Goal: Task Accomplishment & Management: Manage account settings

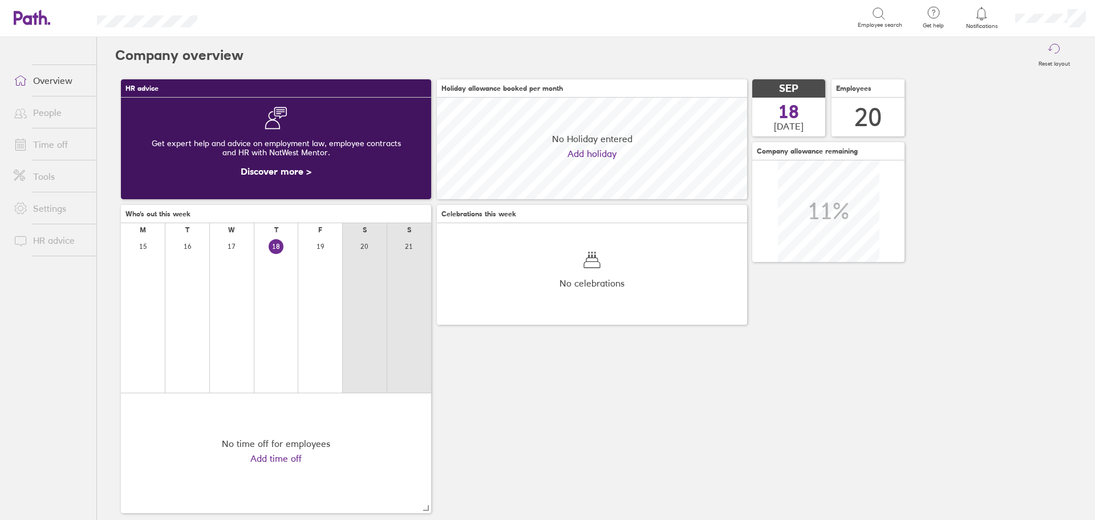
scroll to position [102, 310]
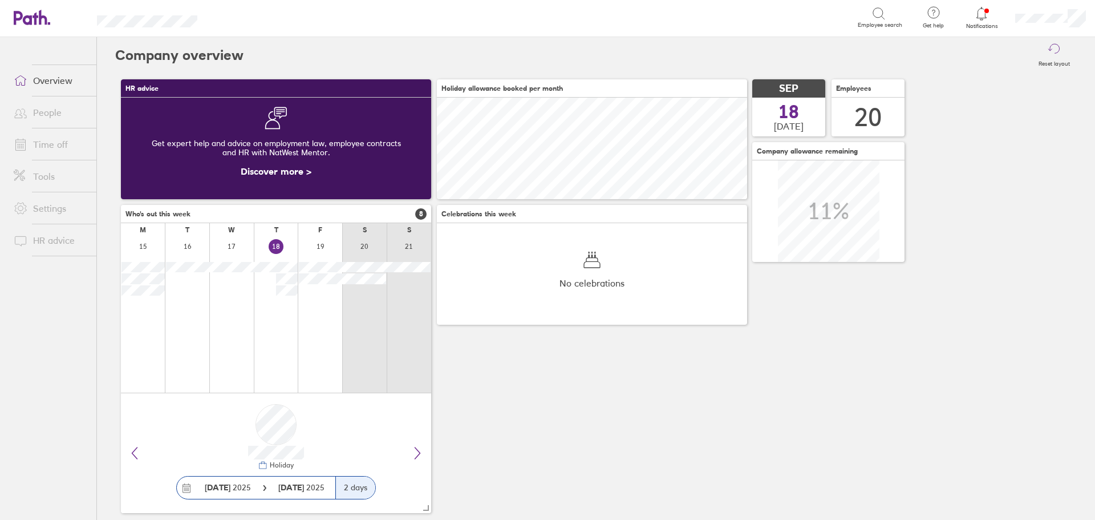
click at [981, 8] on icon at bounding box center [982, 14] width 14 height 14
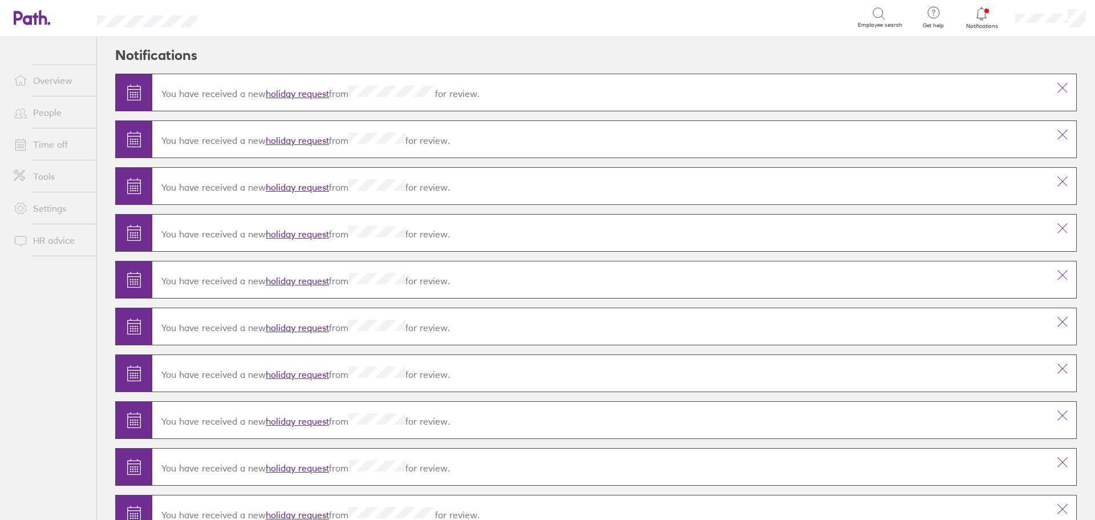
click at [293, 92] on link "holiday request" at bounding box center [297, 93] width 63 height 11
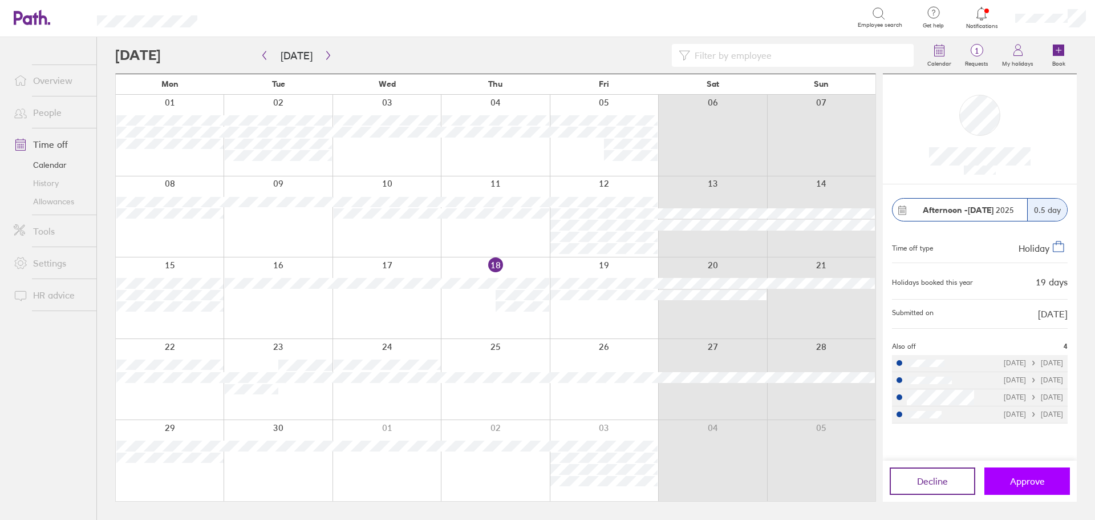
click at [1031, 476] on span "Approve" at bounding box center [1027, 481] width 35 height 10
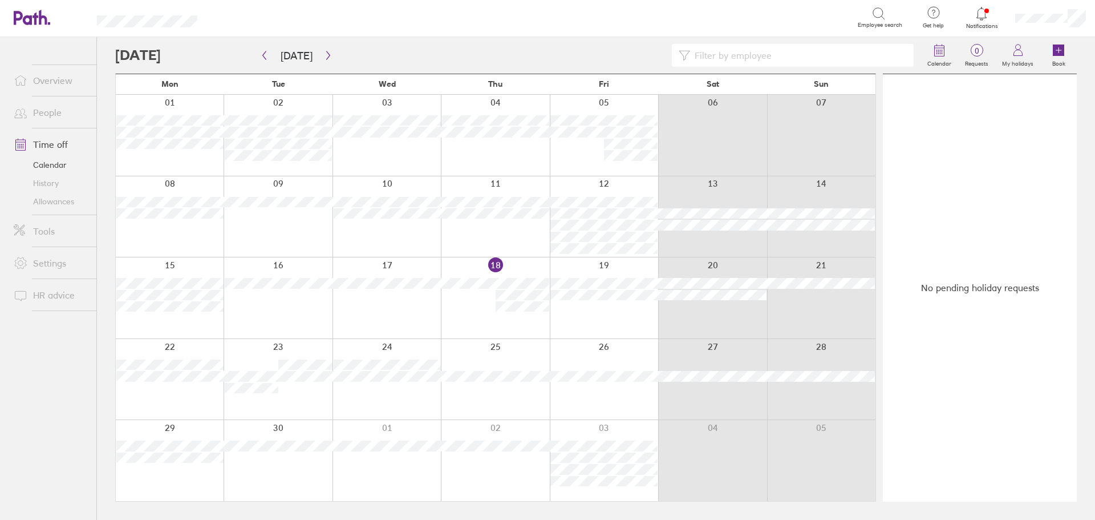
click at [48, 108] on link "People" at bounding box center [51, 112] width 92 height 23
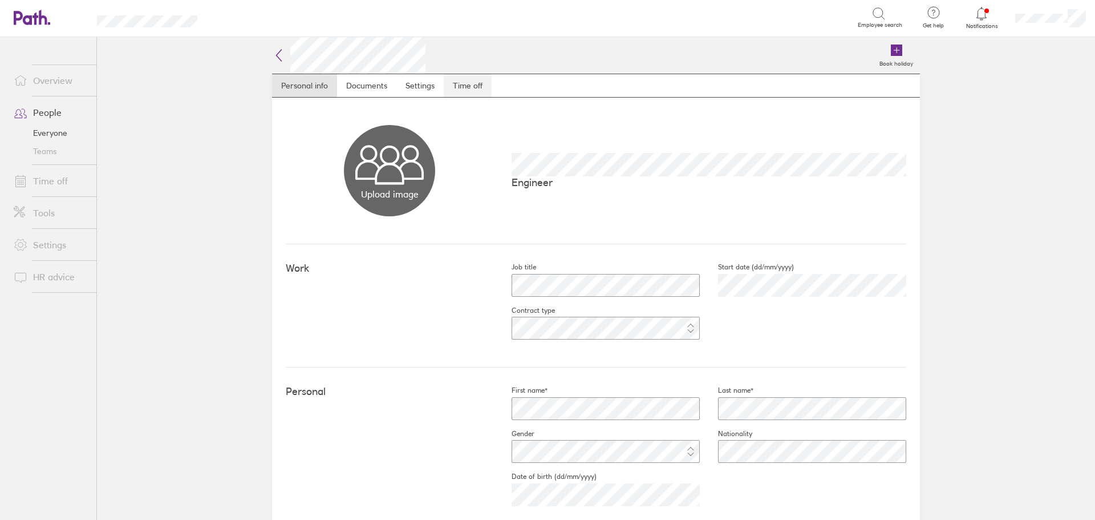
click at [473, 87] on link "Time off" at bounding box center [468, 85] width 48 height 23
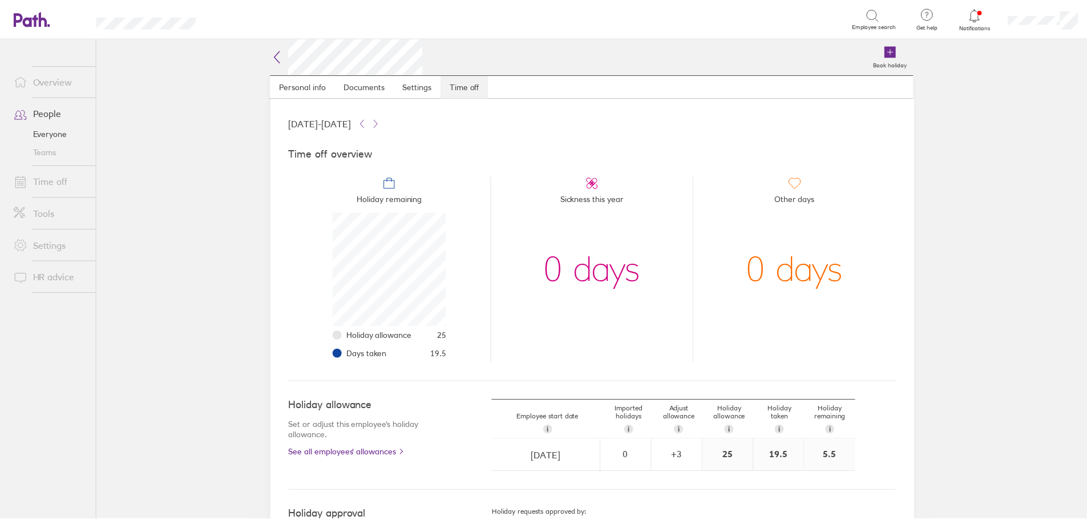
scroll to position [114, 114]
click at [46, 112] on link "People" at bounding box center [51, 112] width 92 height 23
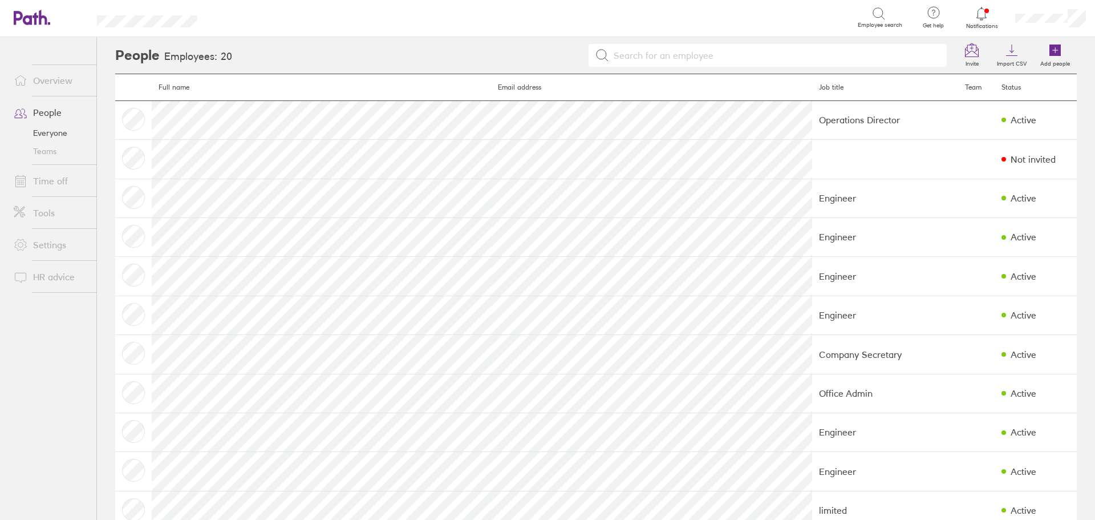
click at [52, 181] on link "Time off" at bounding box center [51, 180] width 92 height 23
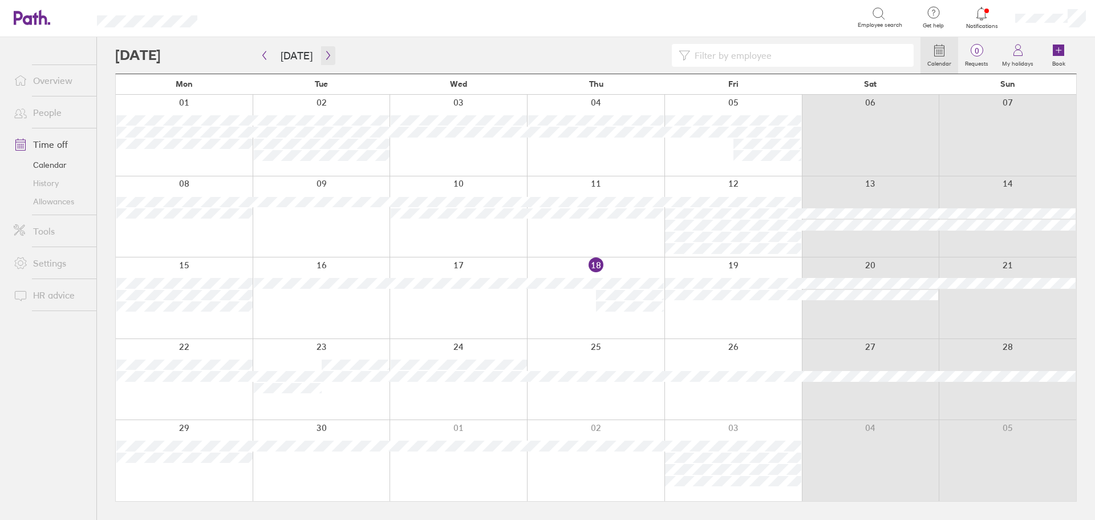
click at [326, 54] on icon "button" at bounding box center [328, 55] width 9 height 9
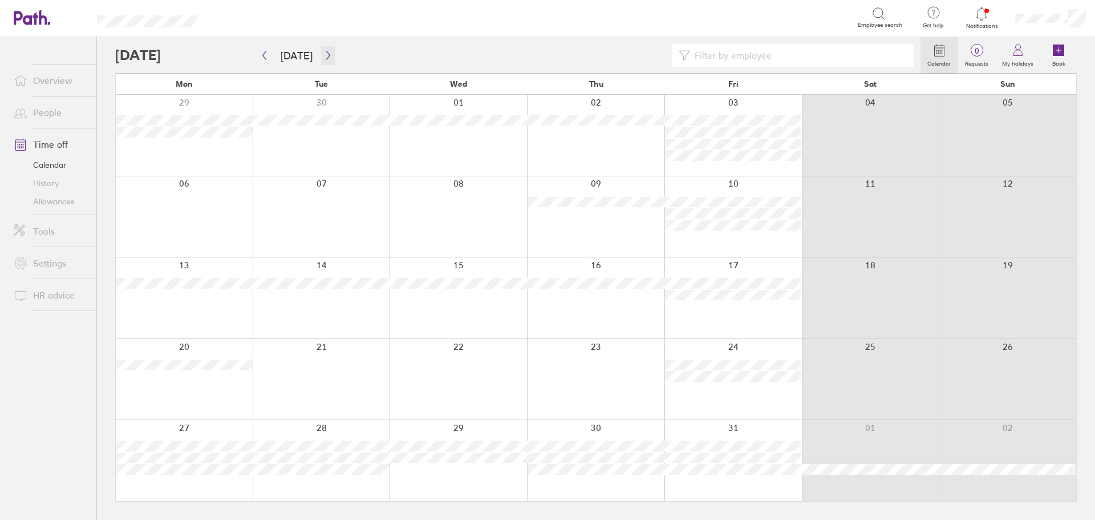
click at [326, 54] on icon "button" at bounding box center [328, 55] width 9 height 9
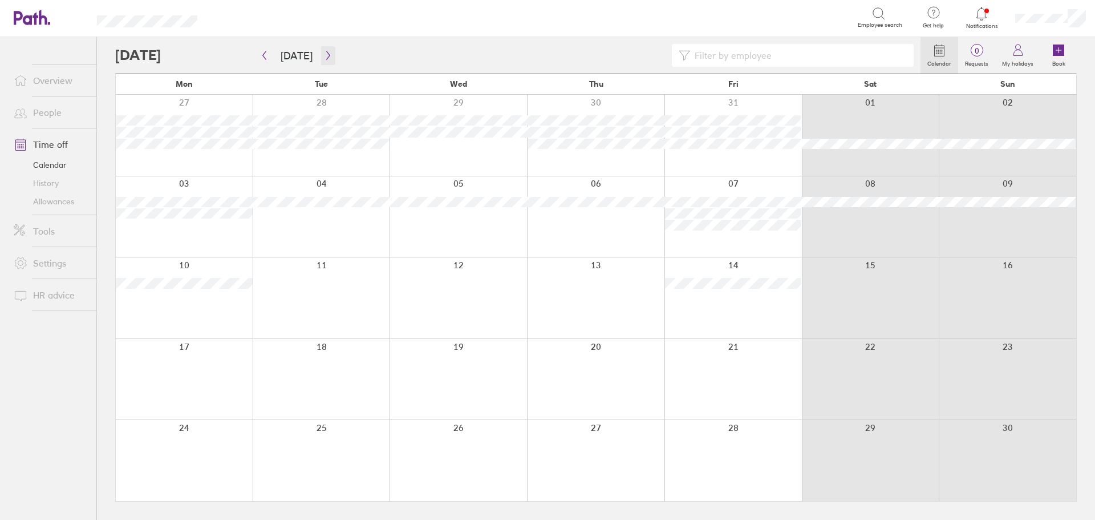
click at [326, 54] on icon "button" at bounding box center [328, 55] width 9 height 9
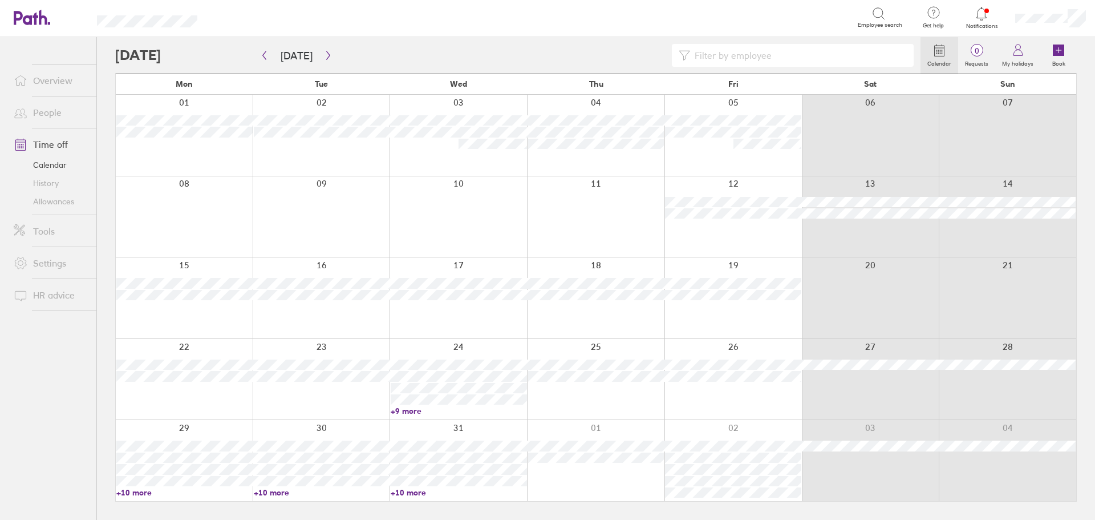
click at [410, 492] on link "+10 more" at bounding box center [459, 492] width 136 height 10
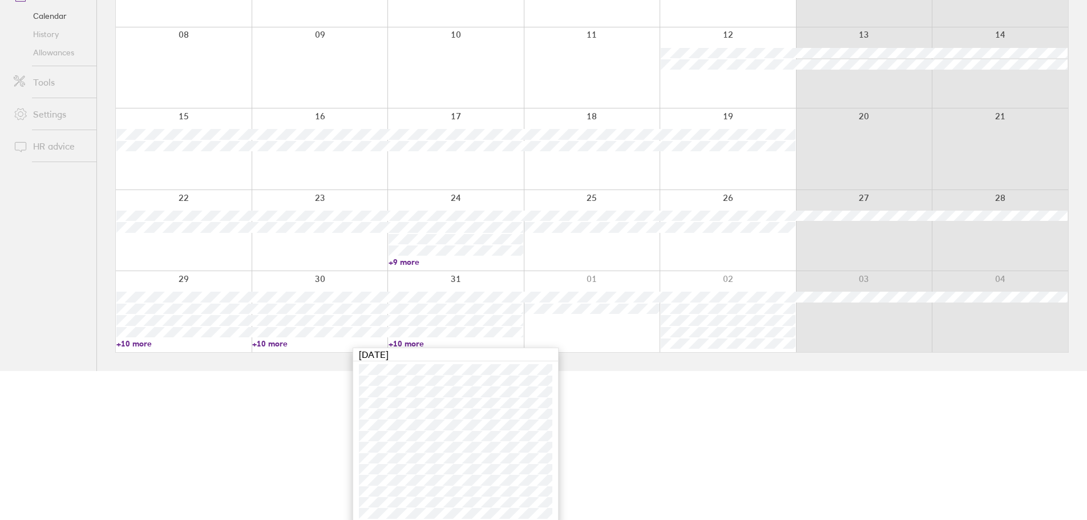
scroll to position [154, 0]
click at [264, 339] on link "+10 more" at bounding box center [319, 338] width 135 height 10
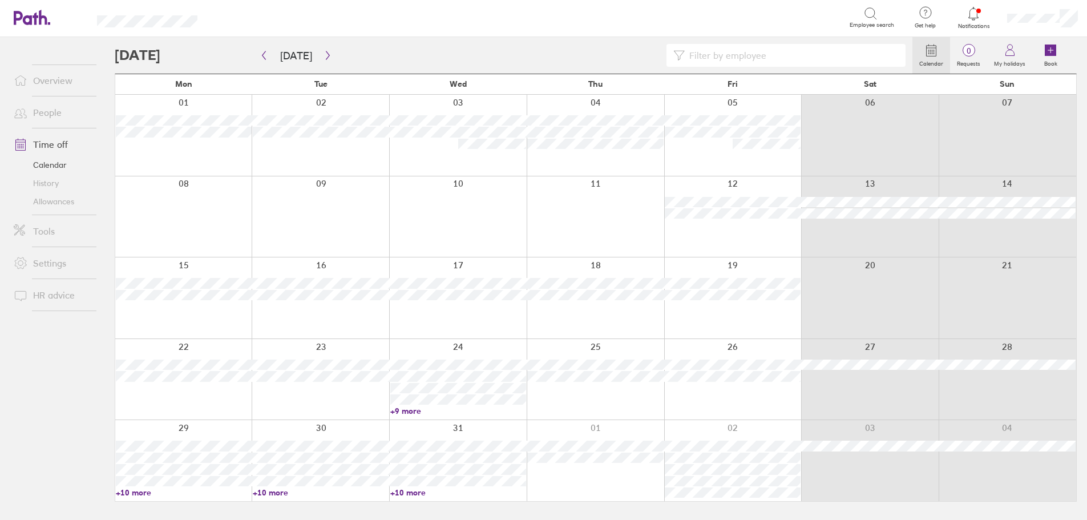
scroll to position [0, 0]
click at [268, 495] on link "+10 more" at bounding box center [322, 492] width 136 height 10
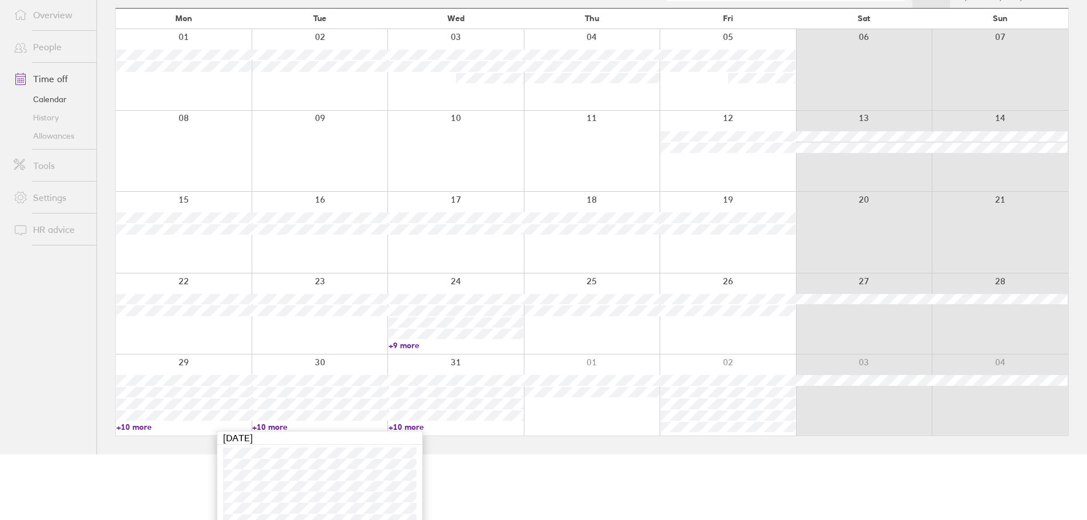
scroll to position [154, 0]
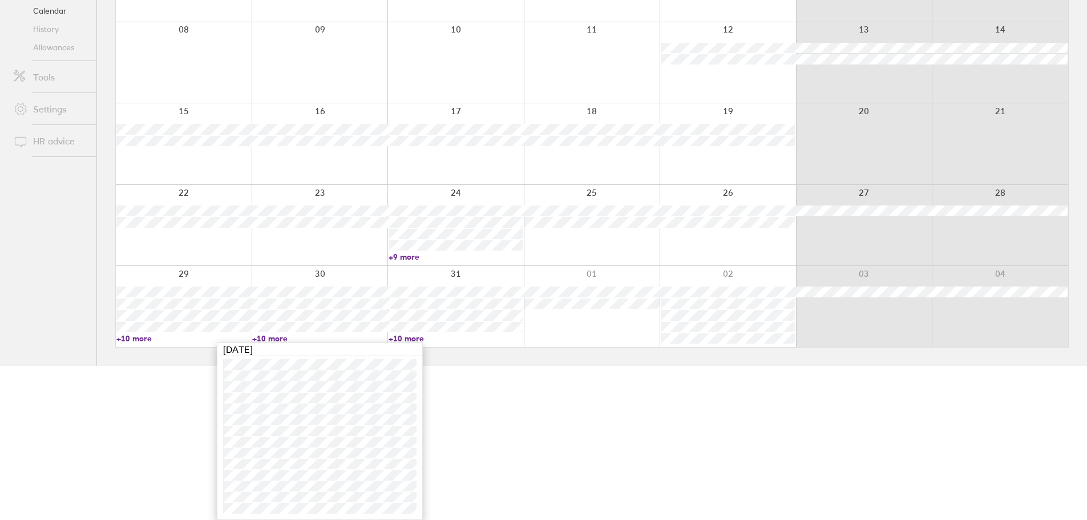
click at [139, 338] on link "+10 more" at bounding box center [183, 338] width 135 height 10
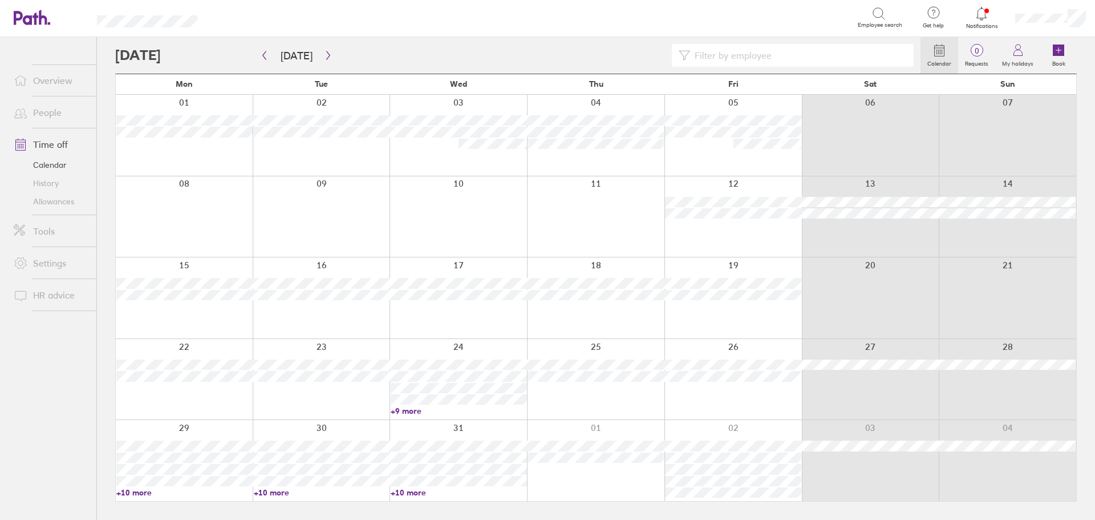
click at [140, 493] on link "+10 more" at bounding box center [184, 492] width 136 height 10
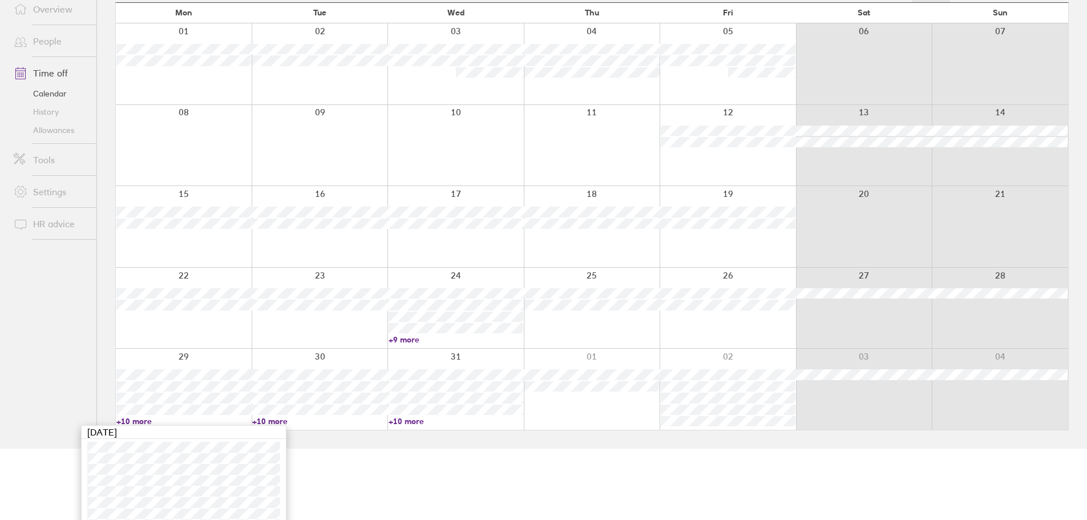
scroll to position [154, 0]
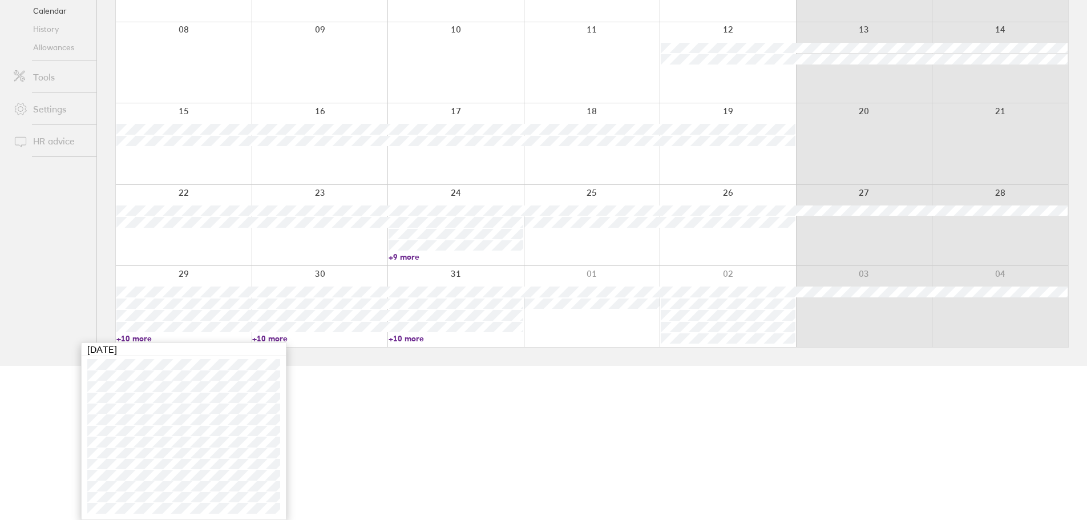
click at [568, 366] on html "Search Employee search Get help FAQs Contact us Notifications My profile Sign o…" at bounding box center [543, 106] width 1087 height 520
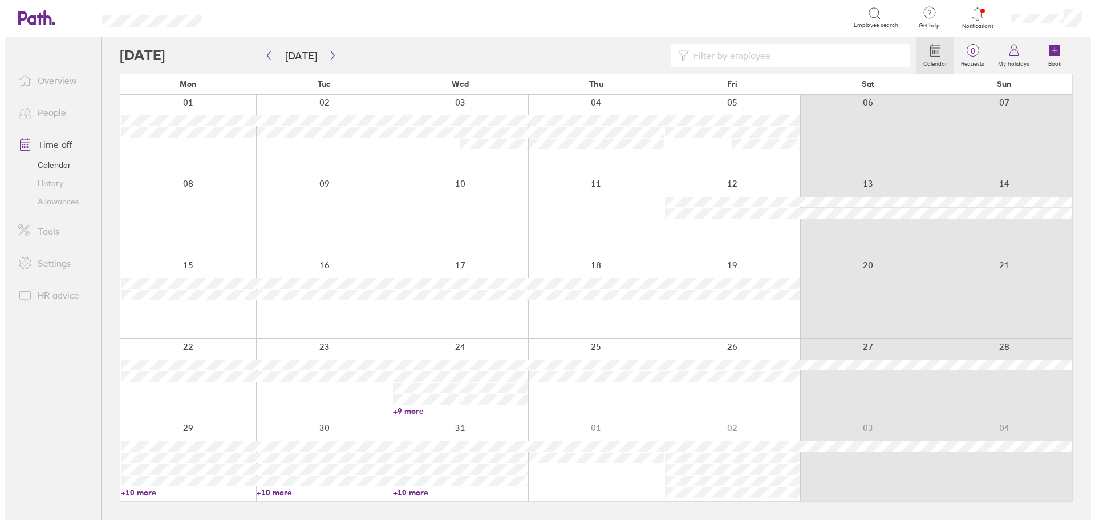
scroll to position [0, 0]
click at [988, 15] on icon at bounding box center [982, 14] width 14 height 14
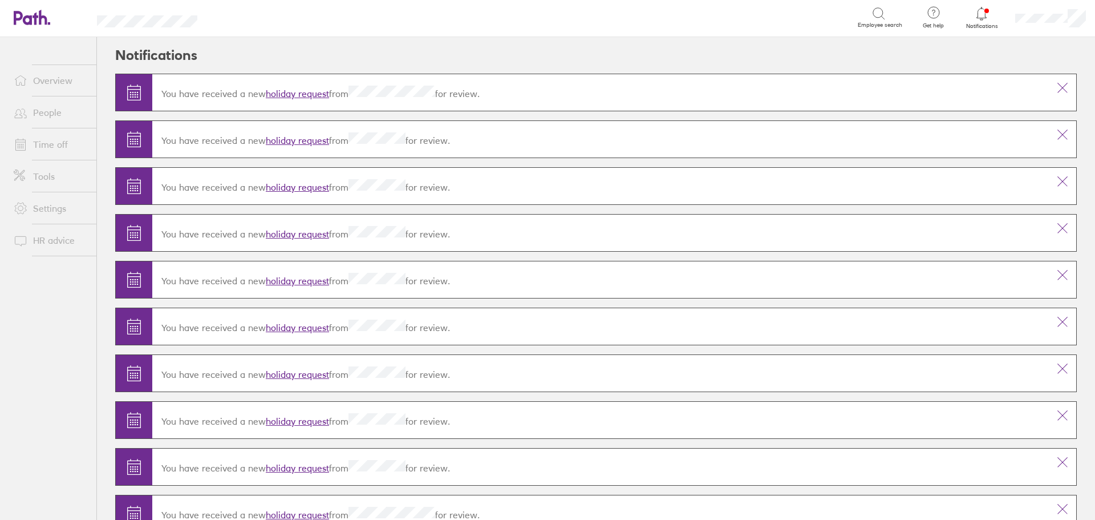
click at [291, 94] on link "holiday request" at bounding box center [297, 93] width 63 height 11
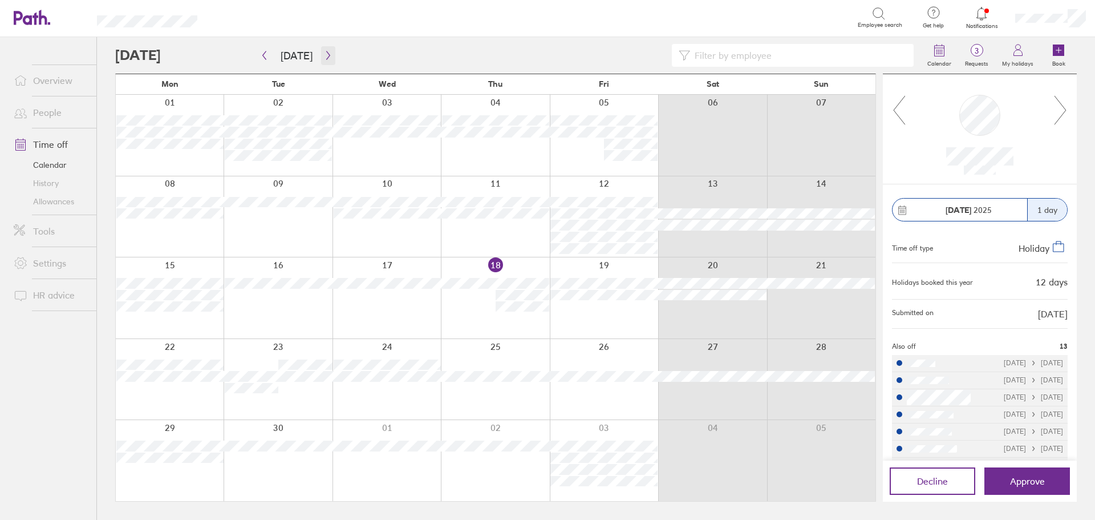
click at [324, 52] on icon "button" at bounding box center [328, 55] width 9 height 9
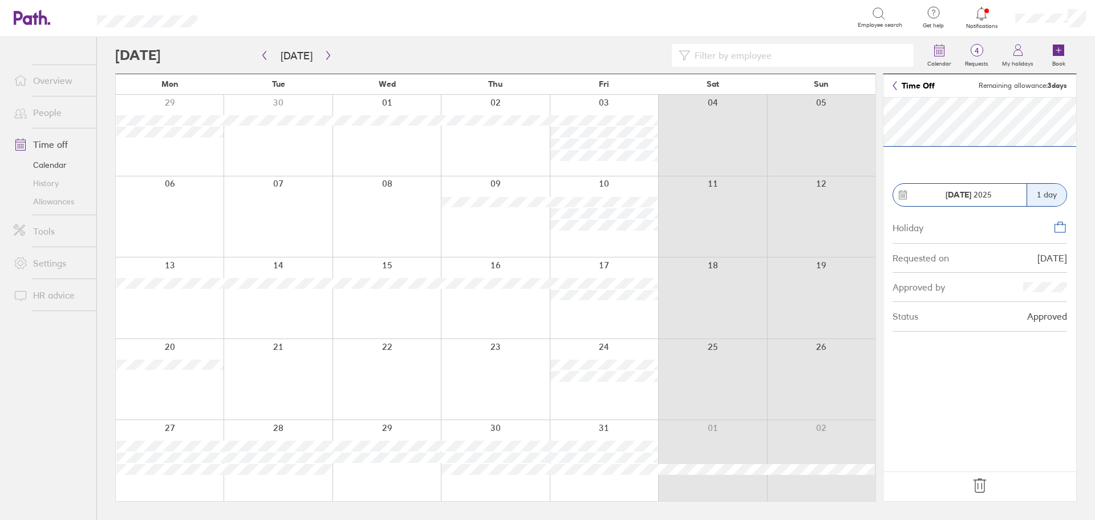
click at [982, 15] on icon at bounding box center [982, 14] width 14 height 14
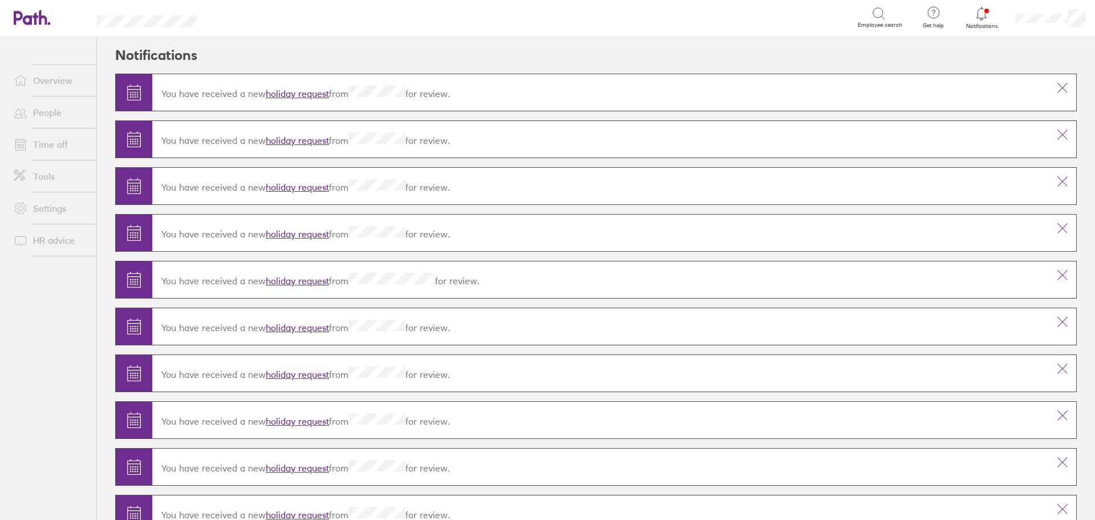
click at [308, 94] on link "holiday request" at bounding box center [297, 93] width 63 height 11
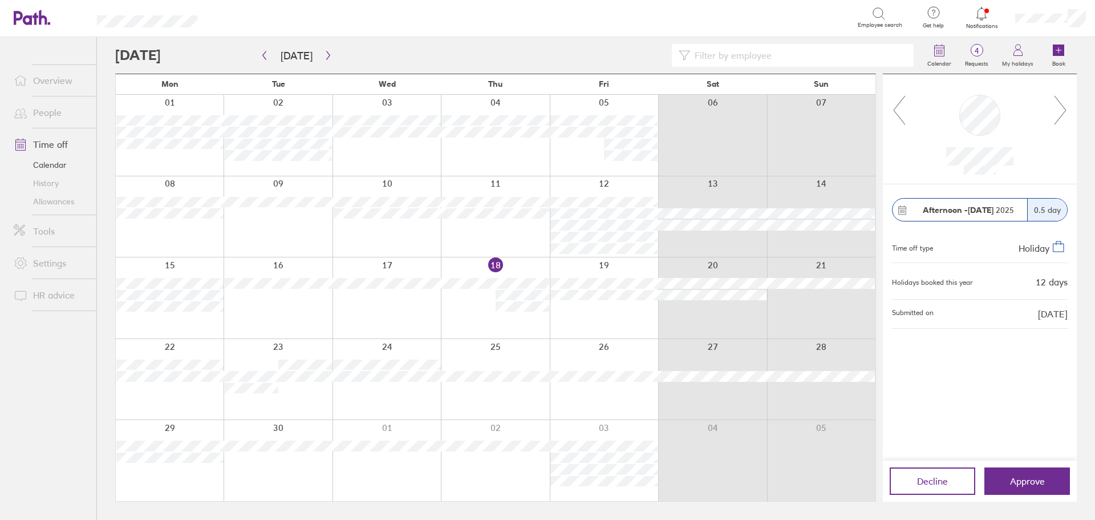
click at [1062, 111] on icon at bounding box center [1061, 110] width 14 height 31
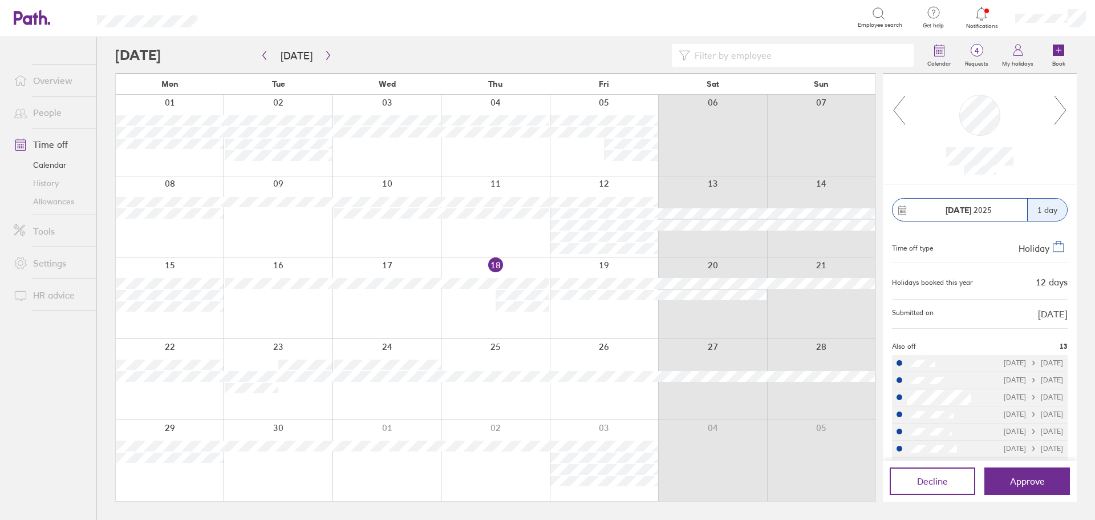
click at [1062, 111] on icon at bounding box center [1061, 110] width 14 height 31
click at [893, 108] on icon at bounding box center [899, 110] width 14 height 31
click at [1038, 482] on span "Approve" at bounding box center [1027, 481] width 35 height 10
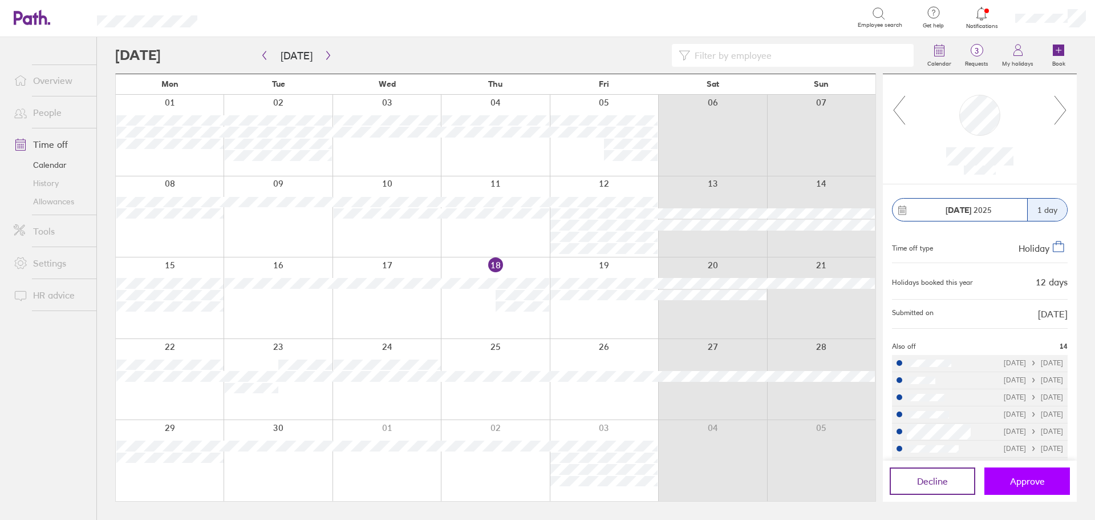
click at [1038, 482] on span "Approve" at bounding box center [1027, 481] width 35 height 10
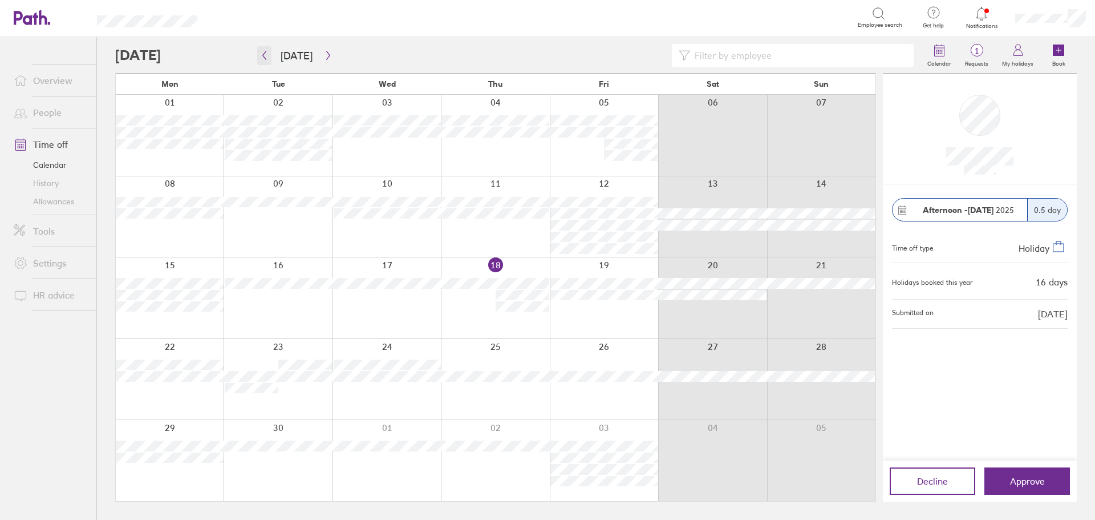
click at [264, 53] on icon "button" at bounding box center [264, 55] width 9 height 9
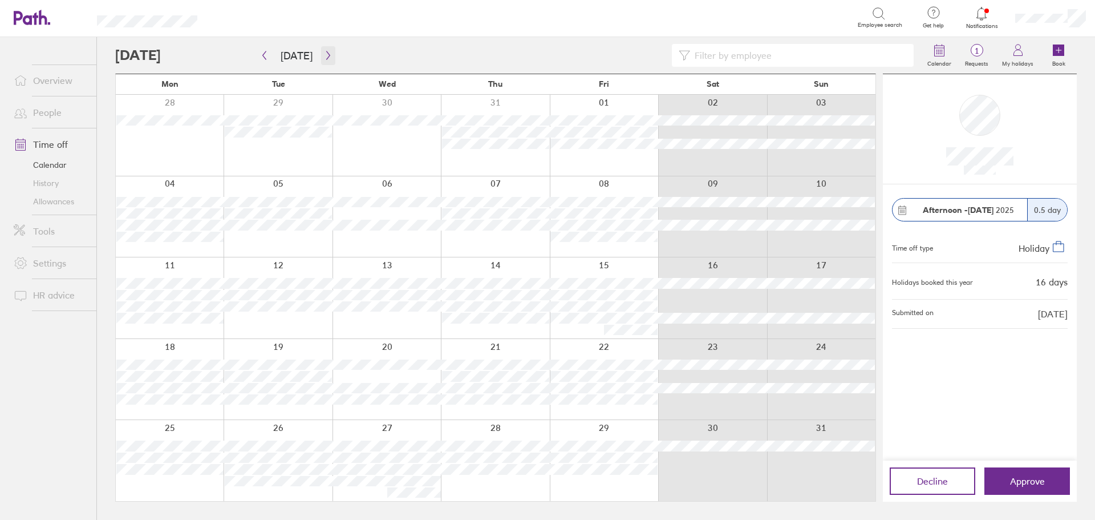
click at [324, 52] on icon "button" at bounding box center [328, 55] width 9 height 9
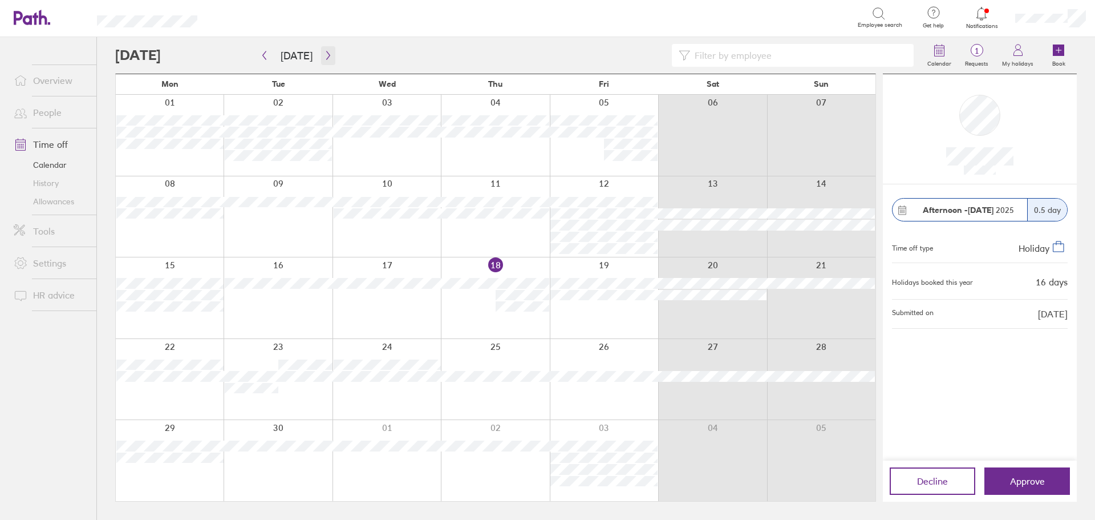
click at [324, 52] on icon "button" at bounding box center [328, 55] width 9 height 9
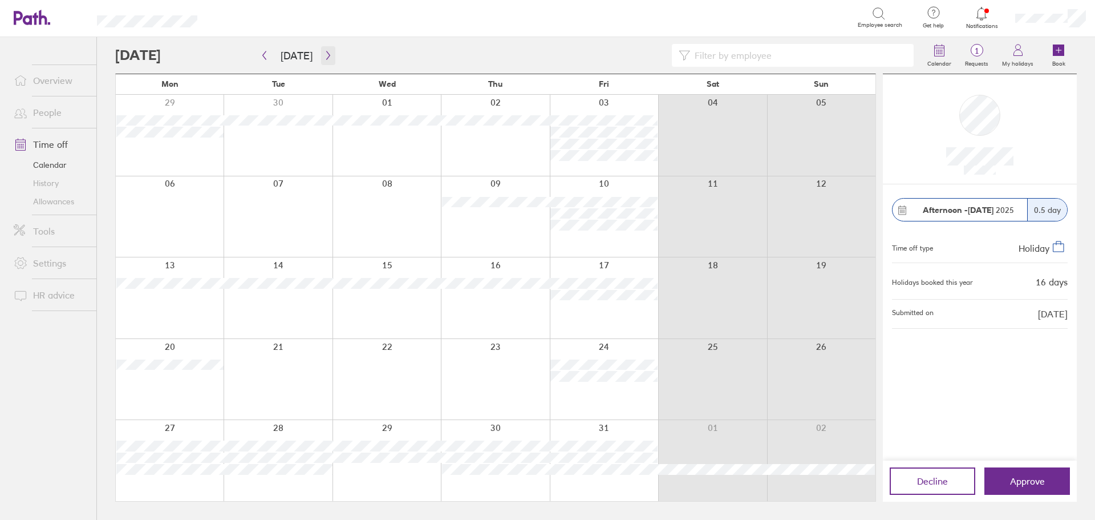
click at [324, 52] on icon "button" at bounding box center [328, 55] width 9 height 9
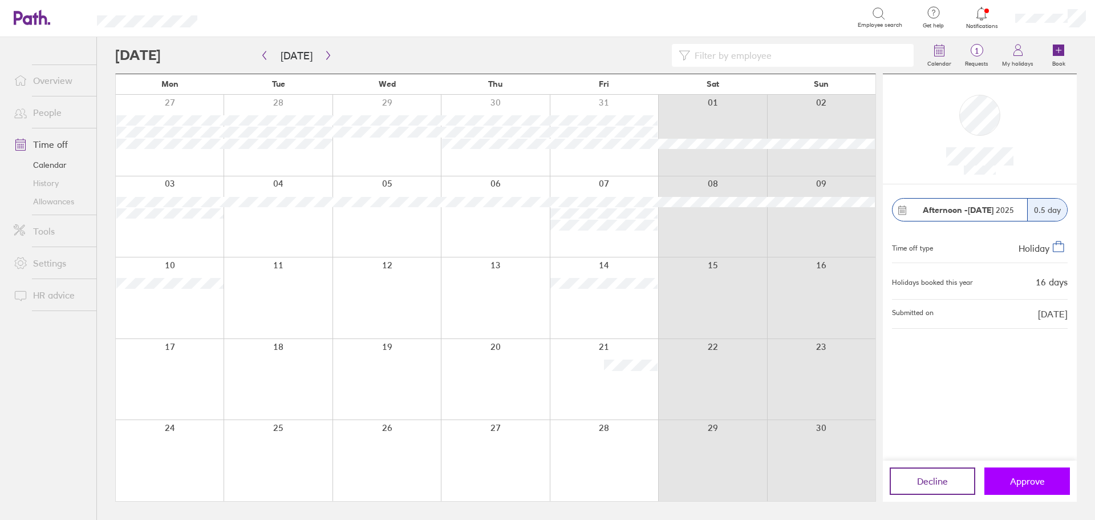
click at [1043, 478] on span "Approve" at bounding box center [1027, 481] width 35 height 10
click at [1042, 476] on span "Approve" at bounding box center [1027, 481] width 35 height 10
